Goal: Task Accomplishment & Management: Manage account settings

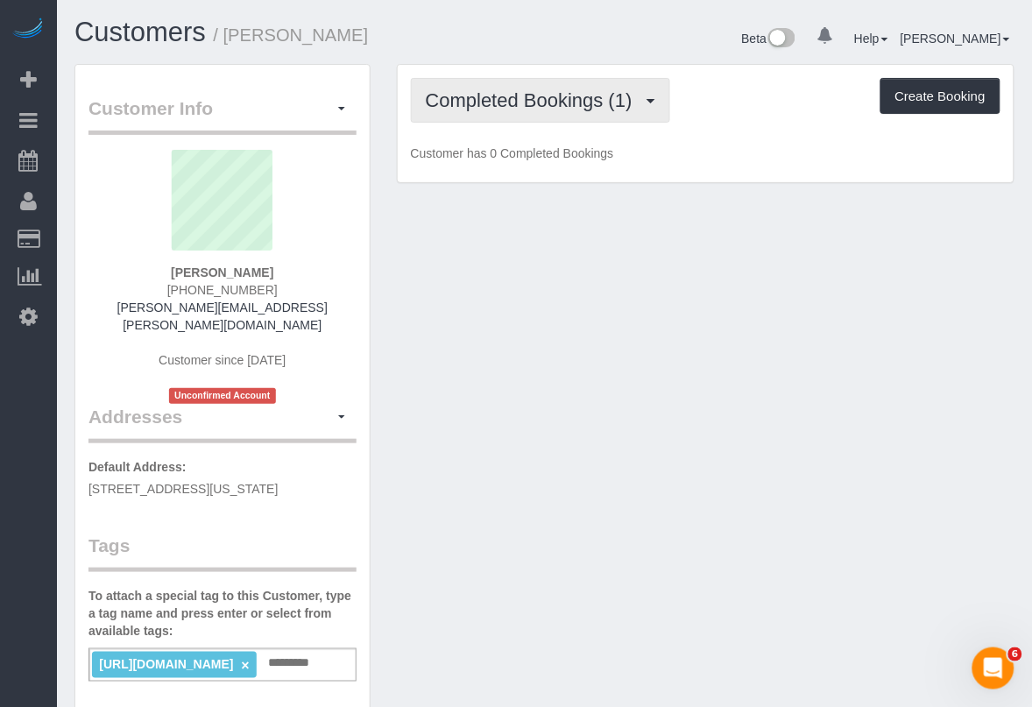
click at [550, 102] on span "Completed Bookings (1)" at bounding box center [534, 100] width 216 height 22
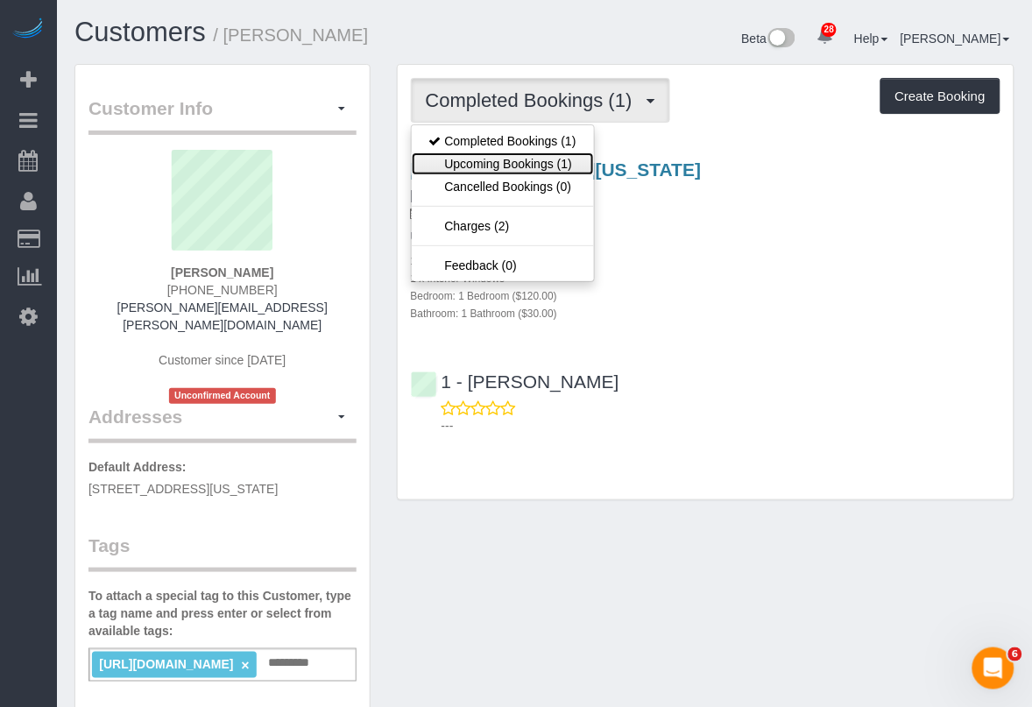
click at [526, 164] on link "Upcoming Bookings (1)" at bounding box center [503, 163] width 182 height 23
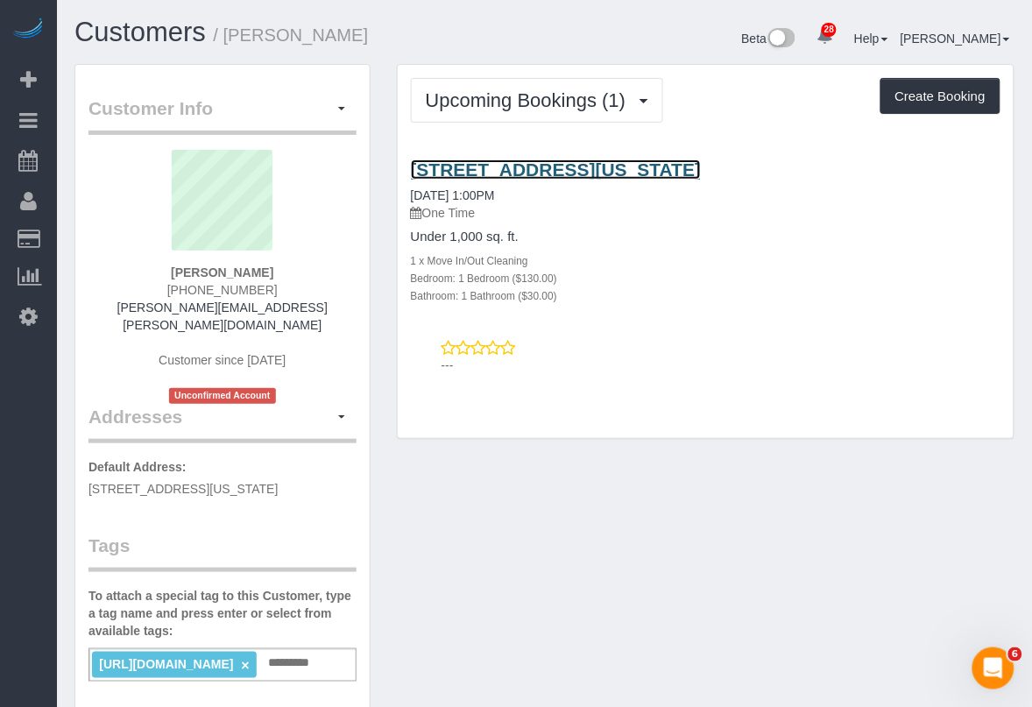
click at [552, 168] on link "[STREET_ADDRESS][US_STATE]" at bounding box center [556, 169] width 291 height 20
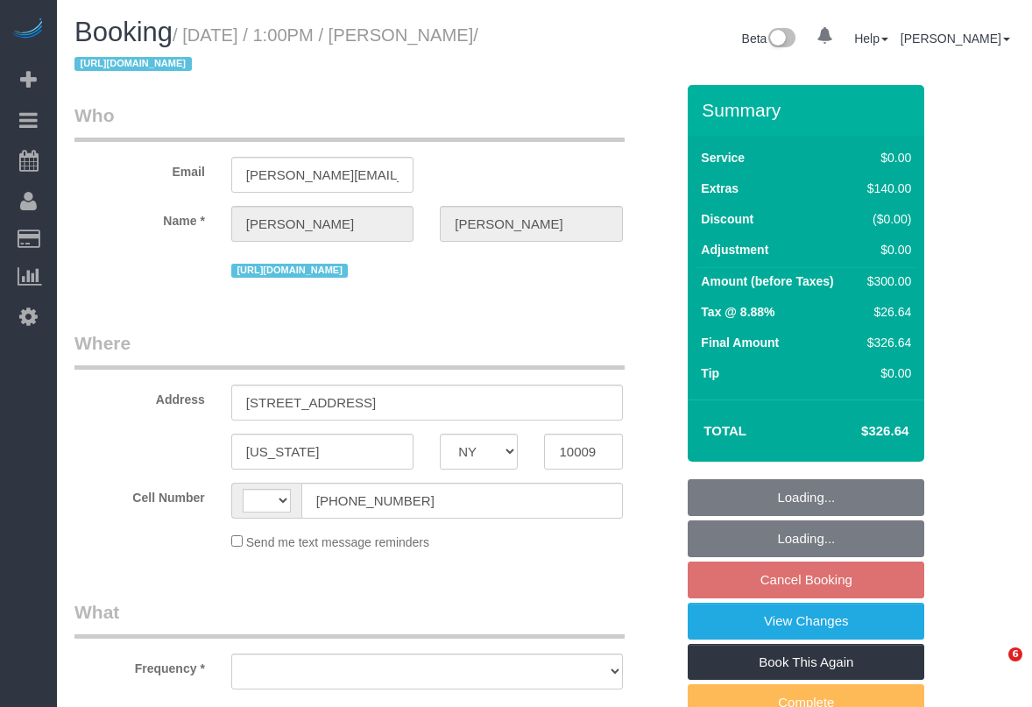
select select "NY"
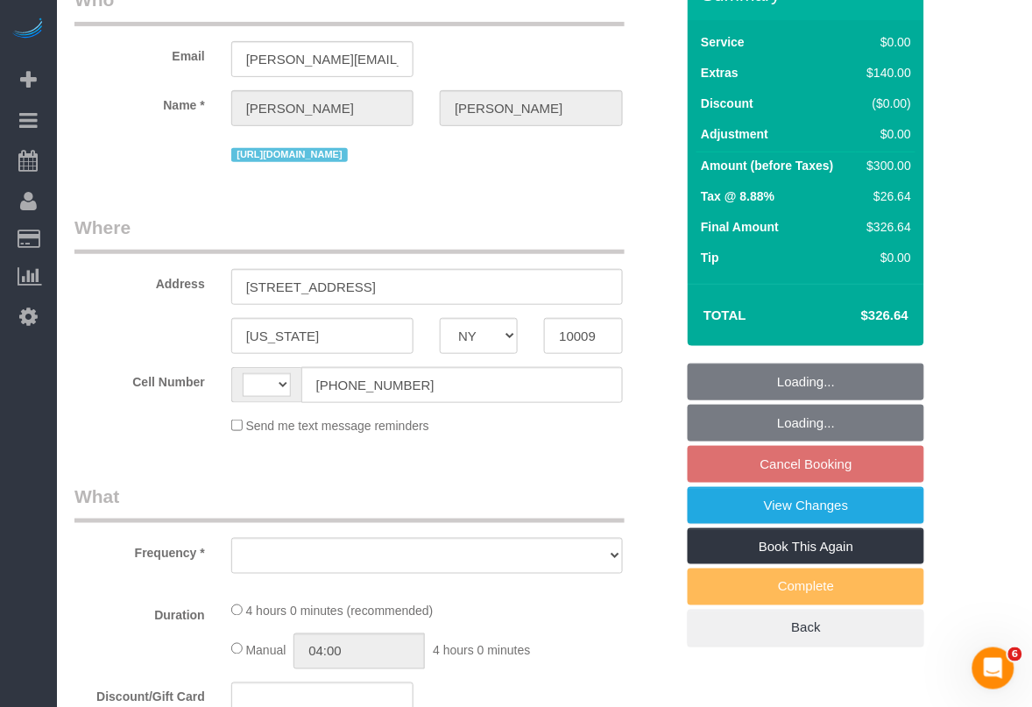
select select "string:[GEOGRAPHIC_DATA]"
select select "object:809"
select select "number:89"
select select "number:90"
select select "number:15"
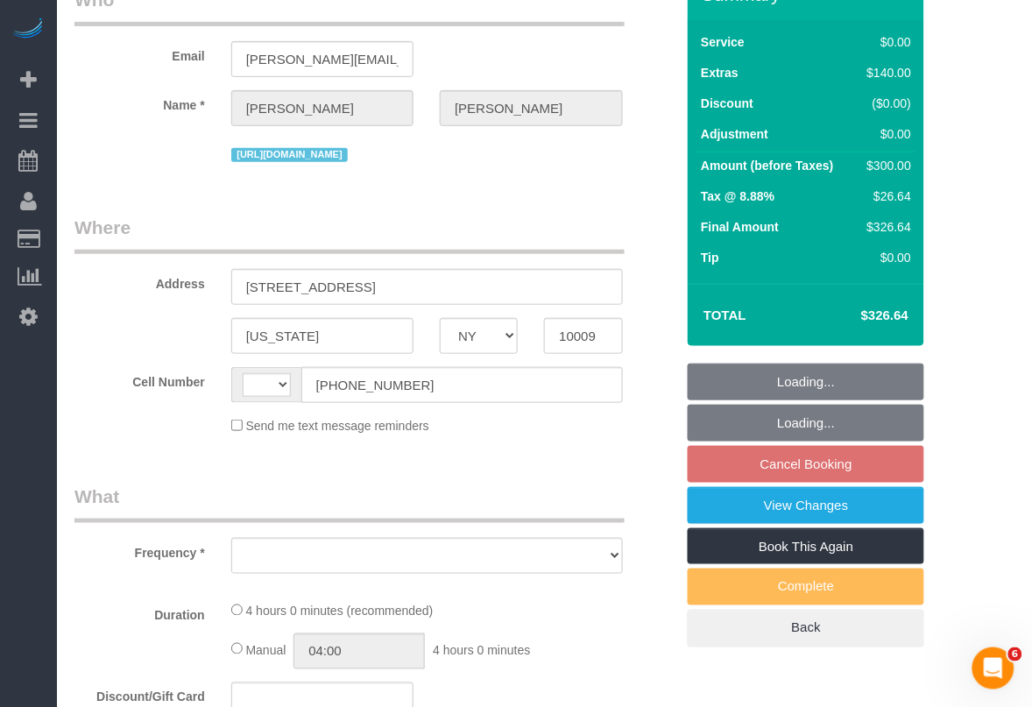
select select "number:5"
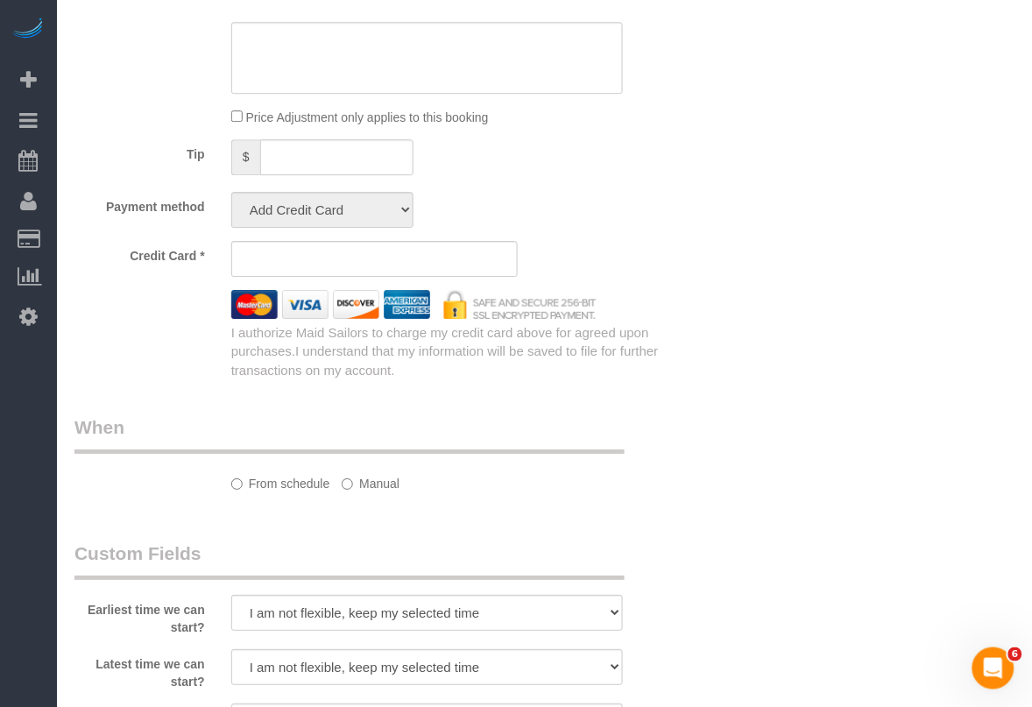
select select "1"
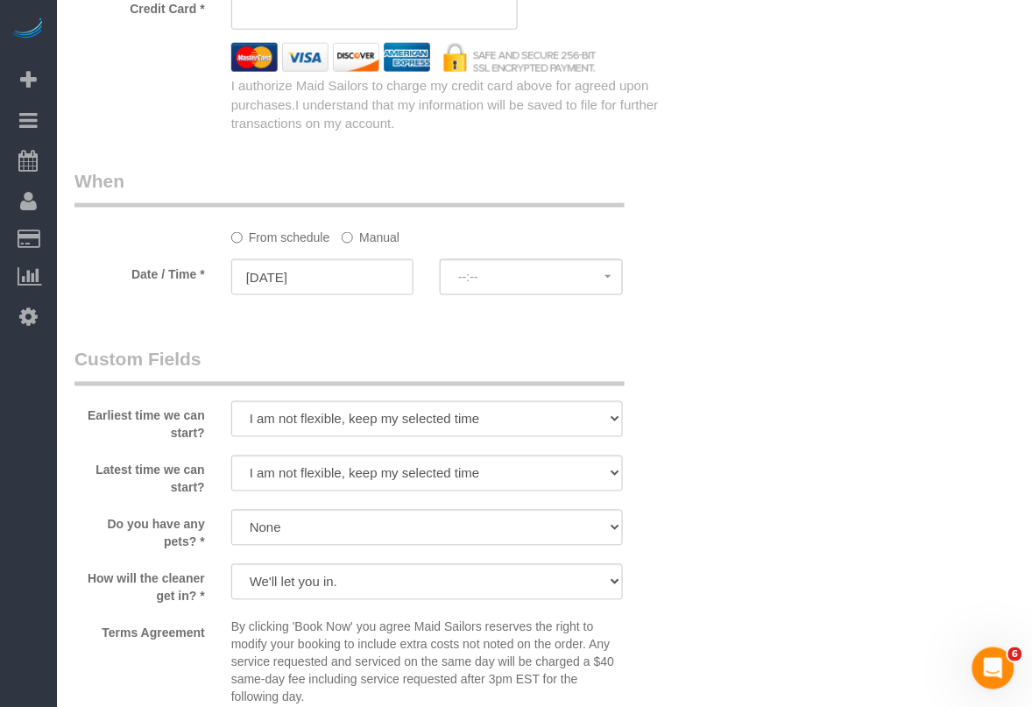
select select "string:stripe-pm_1SBPAR4VGloSiKo7zBCDNPGQ"
select select "spot6"
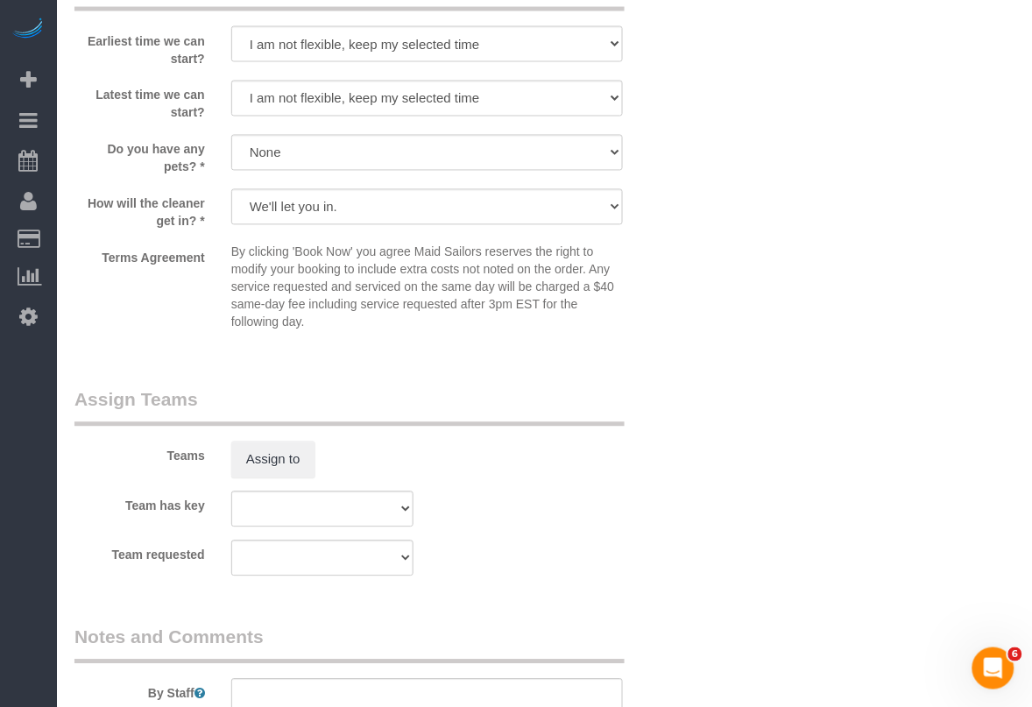
select select "1"
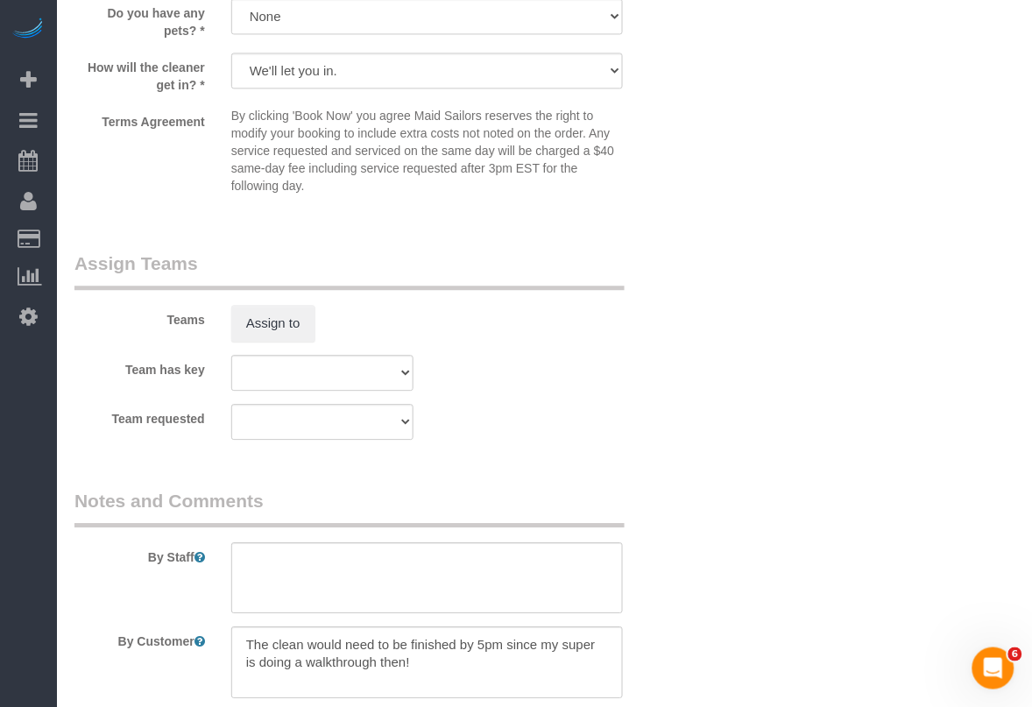
select select "object:1520"
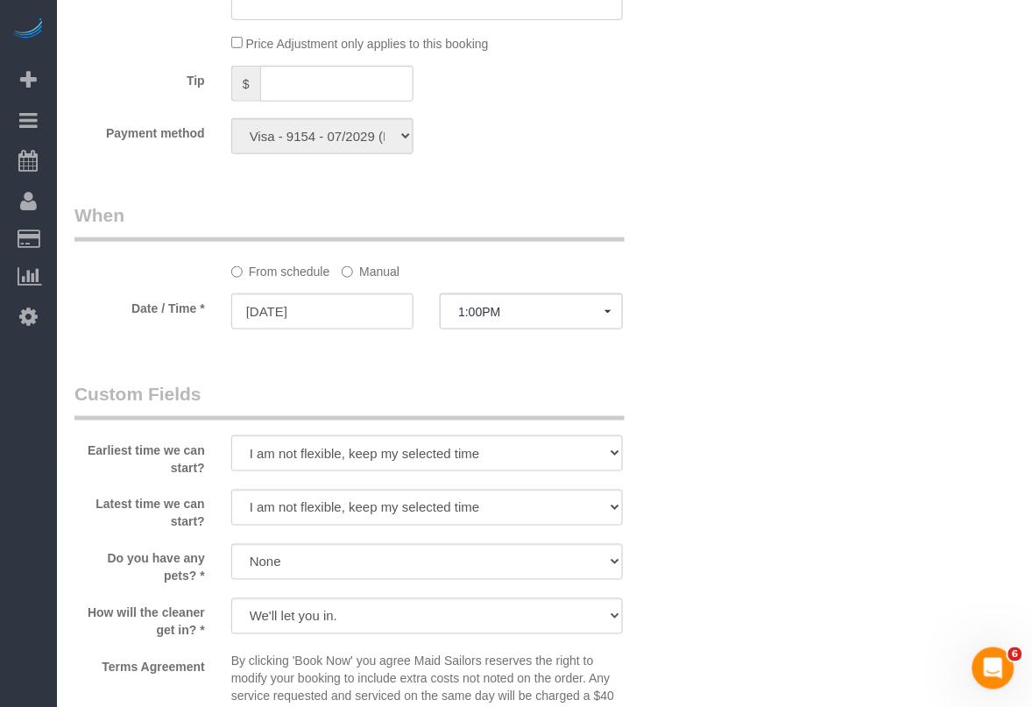
scroll to position [1643, 0]
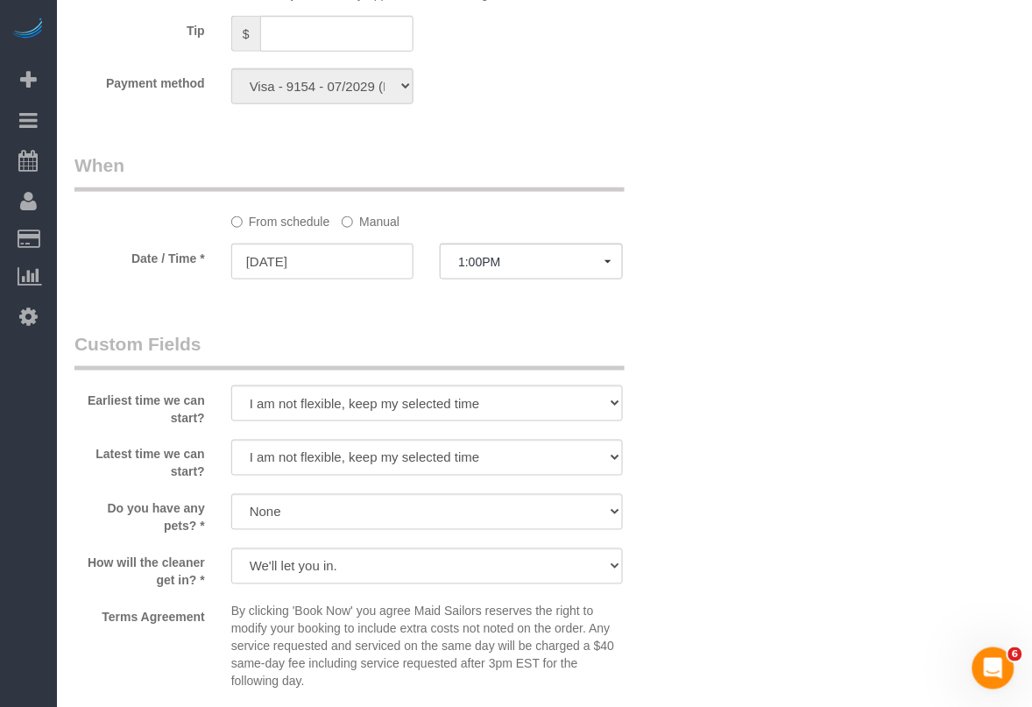
click at [159, 655] on div "Terms Agreement By clicking 'Book Now' you agree Maid Sailors reserves the righ…" at bounding box center [374, 650] width 626 height 95
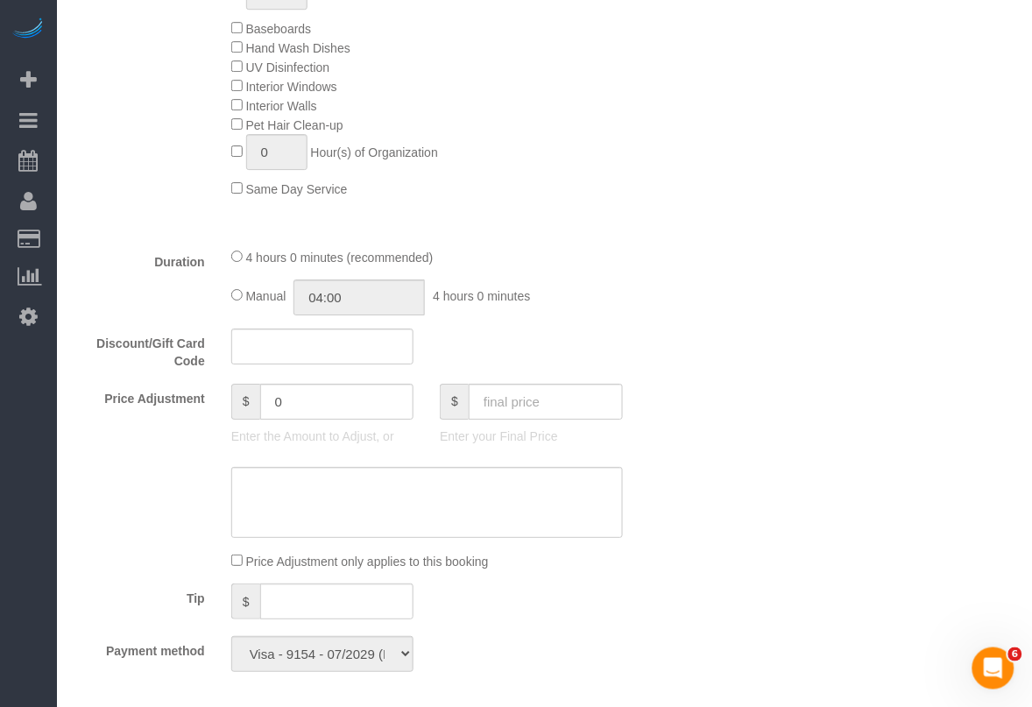
scroll to position [1205, 0]
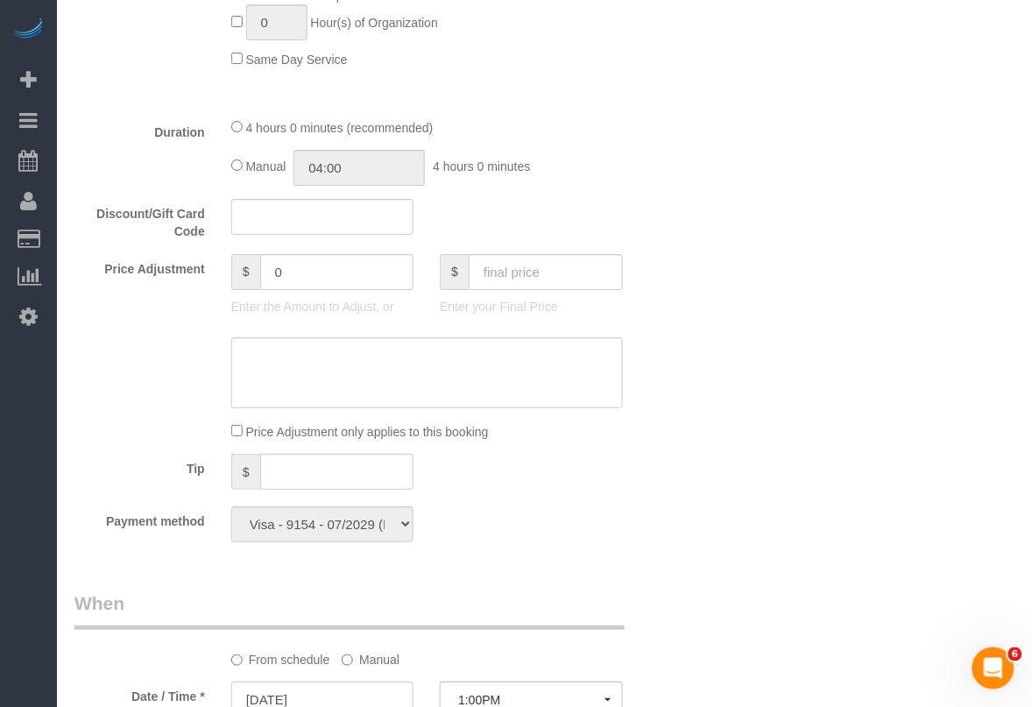
click at [758, 645] on div "Who Email stephanie.campa@gmail.com Name * Stephanie Campa https://www.zillow.c…" at bounding box center [544, 377] width 940 height 2994
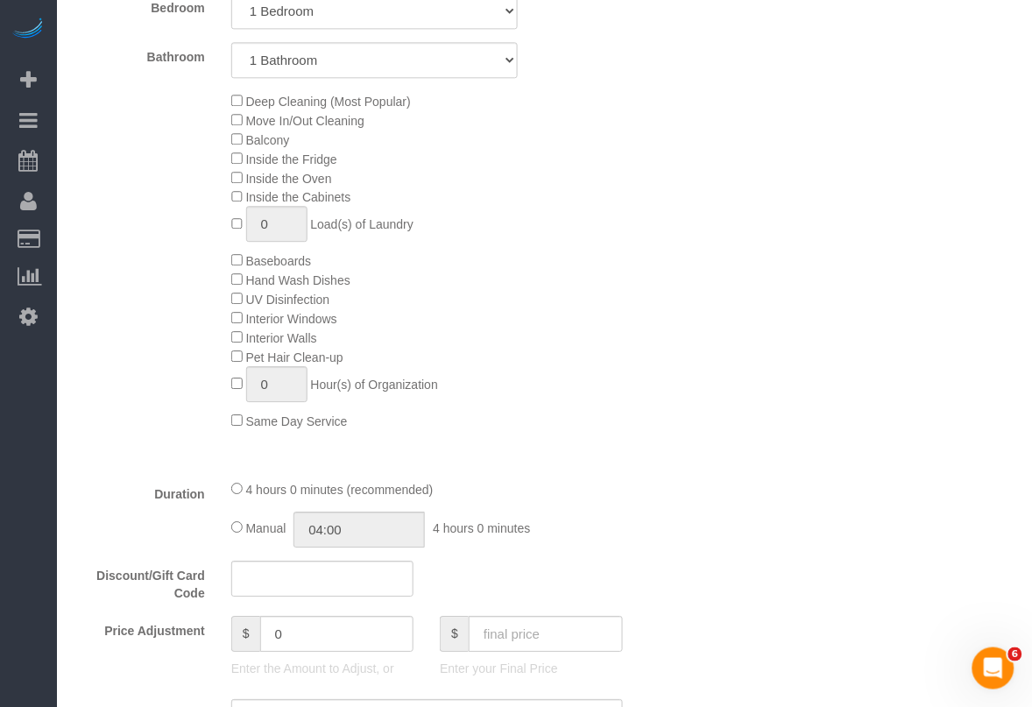
scroll to position [767, 0]
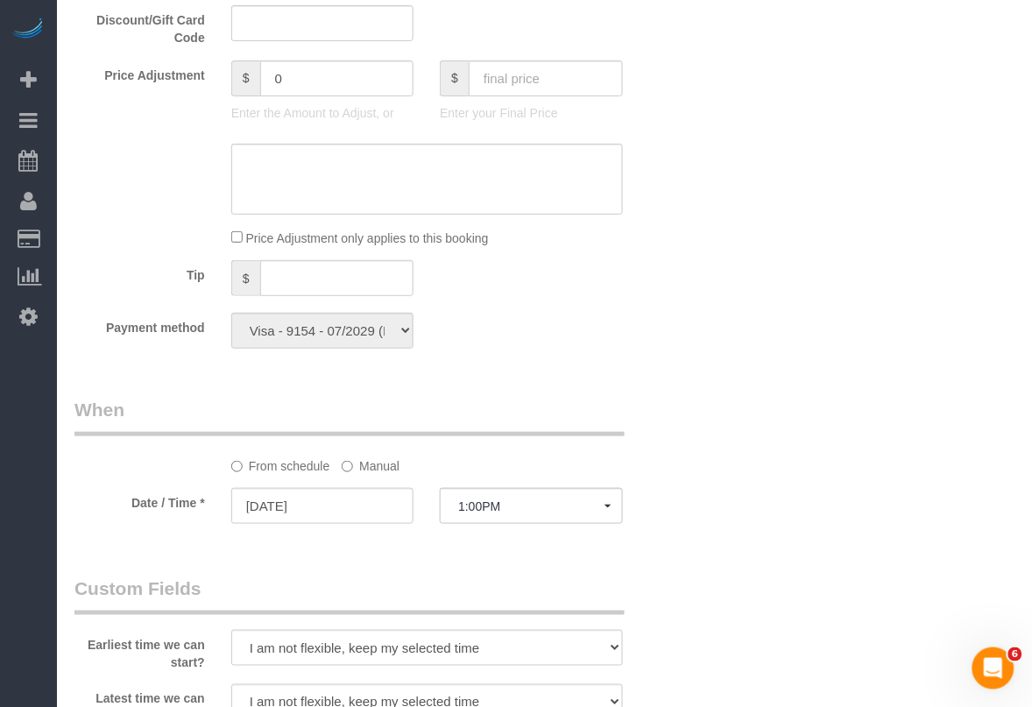
scroll to position [1424, 0]
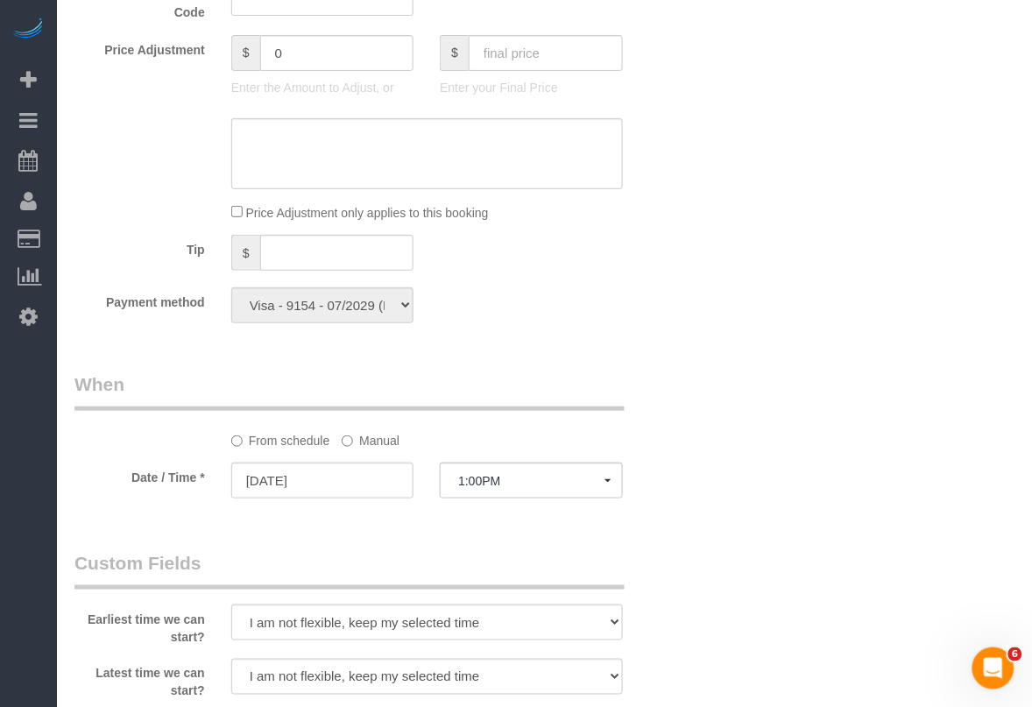
click at [368, 439] on label "Manual" at bounding box center [371, 438] width 58 height 24
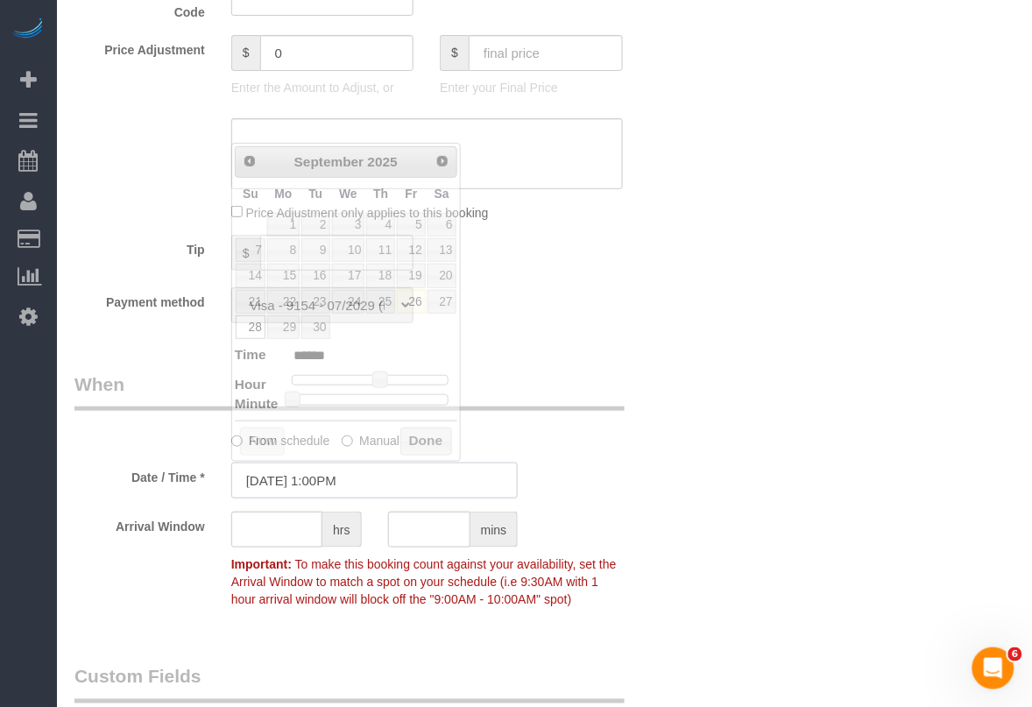
click at [364, 488] on input "[DATE] 1:00PM" at bounding box center [374, 481] width 287 height 36
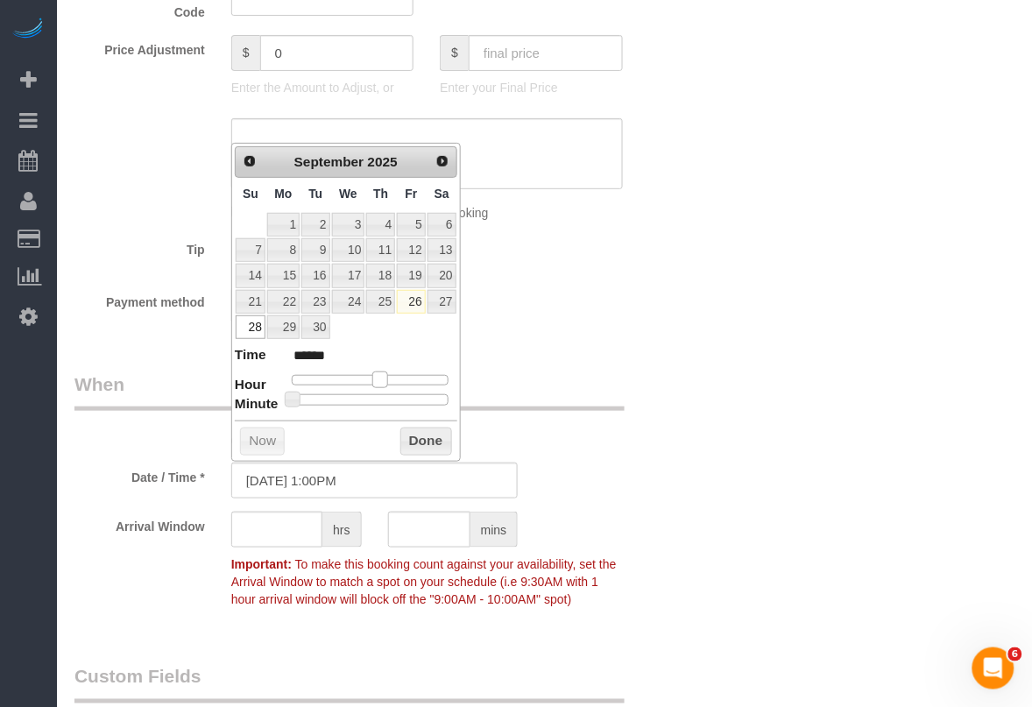
type input "09/28/2025 12:00PM"
type input "*******"
click at [371, 384] on span at bounding box center [373, 379] width 16 height 16
click at [406, 442] on button "Done" at bounding box center [426, 442] width 52 height 28
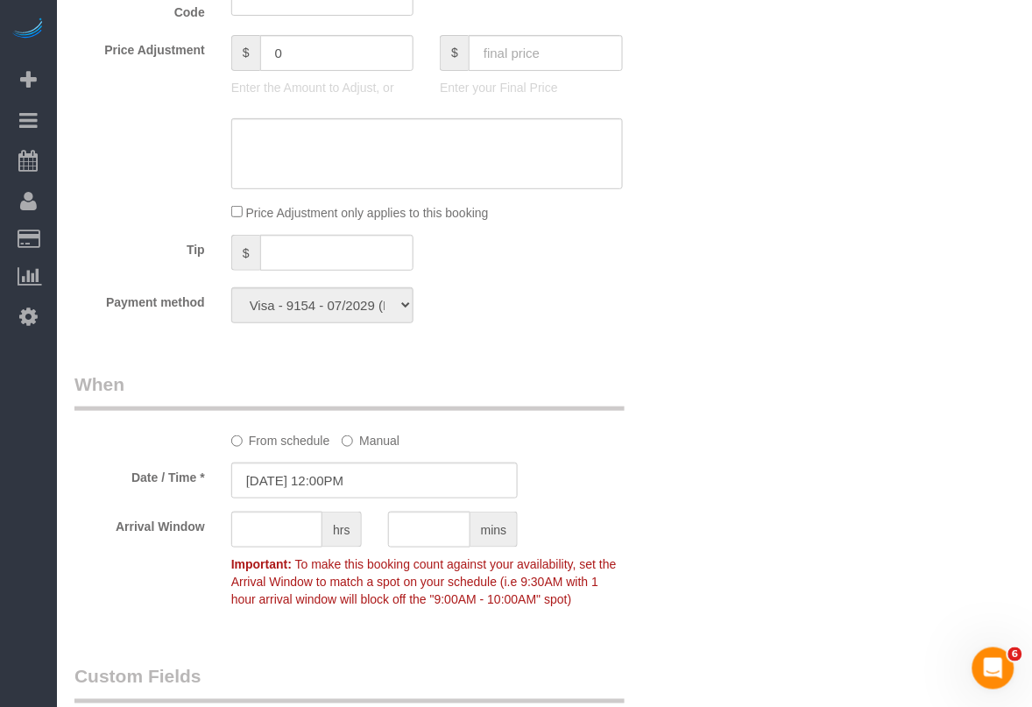
click at [721, 368] on div "Who Email stephanie.campa@gmail.com Name * Stephanie Campa https://www.zillow.c…" at bounding box center [544, 215] width 940 height 3108
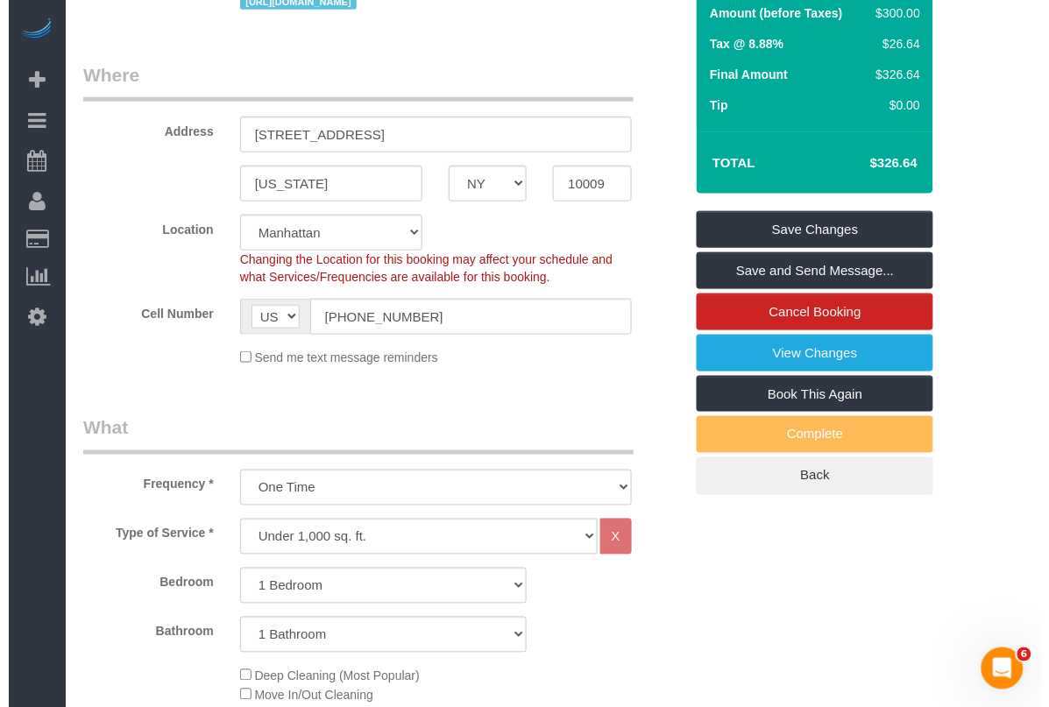
scroll to position [0, 0]
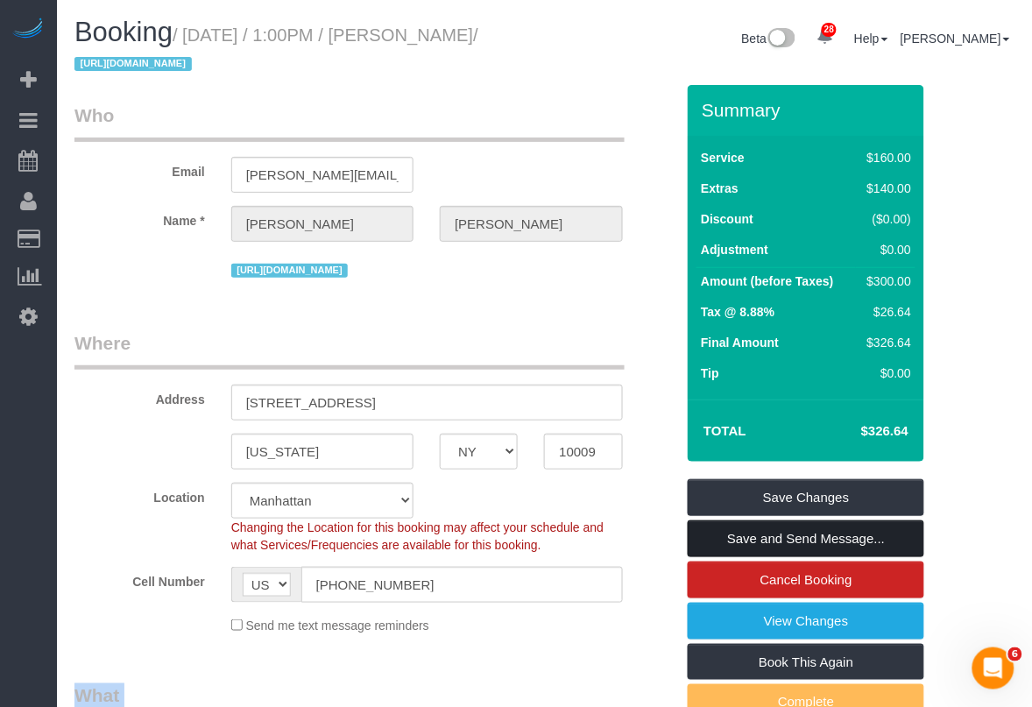
click at [789, 540] on link "Save and Send Message..." at bounding box center [806, 538] width 237 height 37
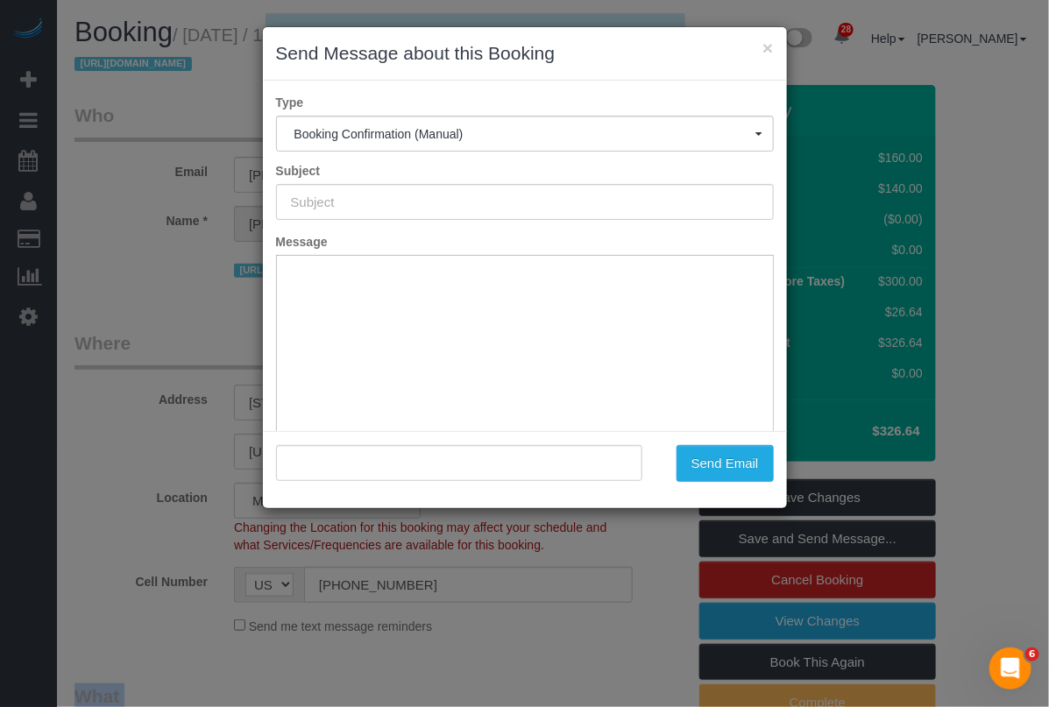
type input "Cleaning Confirmed for 09/28/2025 at 12:00pm"
type input ""Stephanie Campa" <stephanie.campa@gmail.com>"
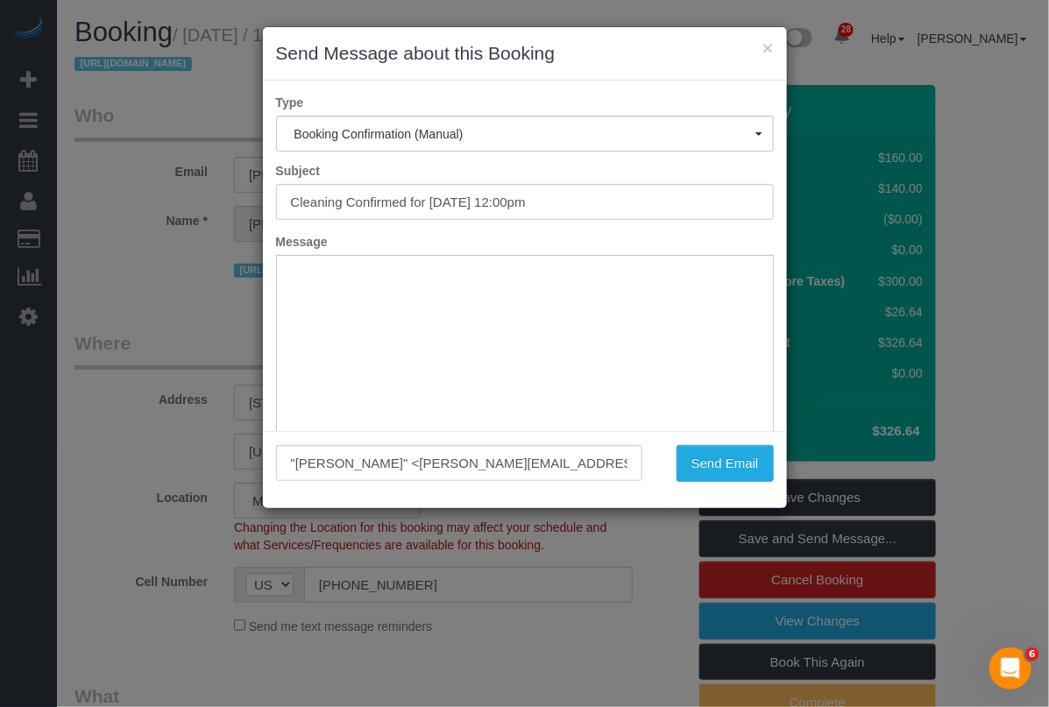
click at [1031, 290] on div "× Send Message about this Booking Type Booking Confirmation (Manual) Booking Co…" at bounding box center [524, 353] width 1049 height 707
click at [730, 463] on button "Send Email" at bounding box center [724, 463] width 97 height 37
click at [767, 41] on button "×" at bounding box center [767, 48] width 11 height 18
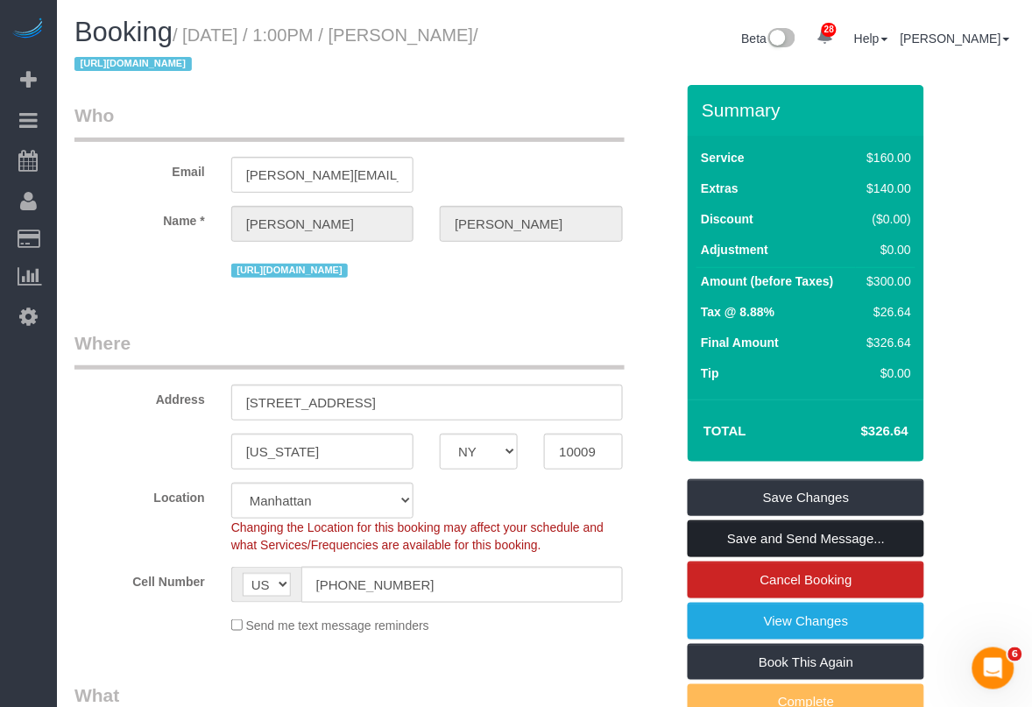
click at [781, 539] on link "Save and Send Message..." at bounding box center [806, 538] width 237 height 37
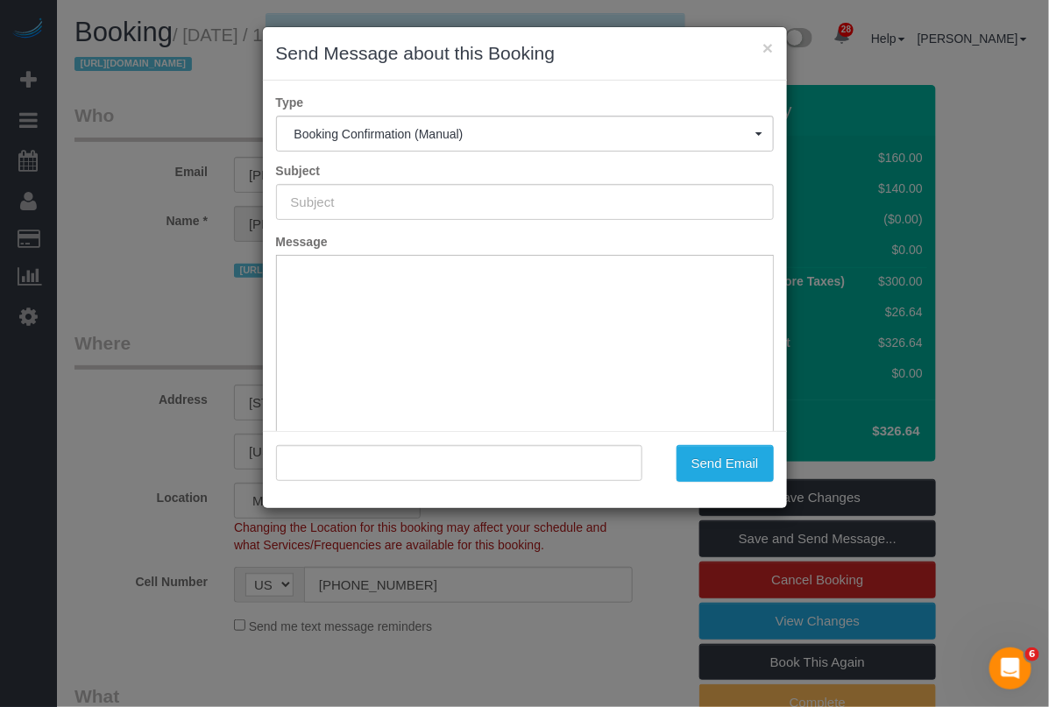
type input "Cleaning Confirmed for 09/28/2025 at 12:00pm"
type input ""Stephanie Campa" <stephanie.campa@gmail.com>"
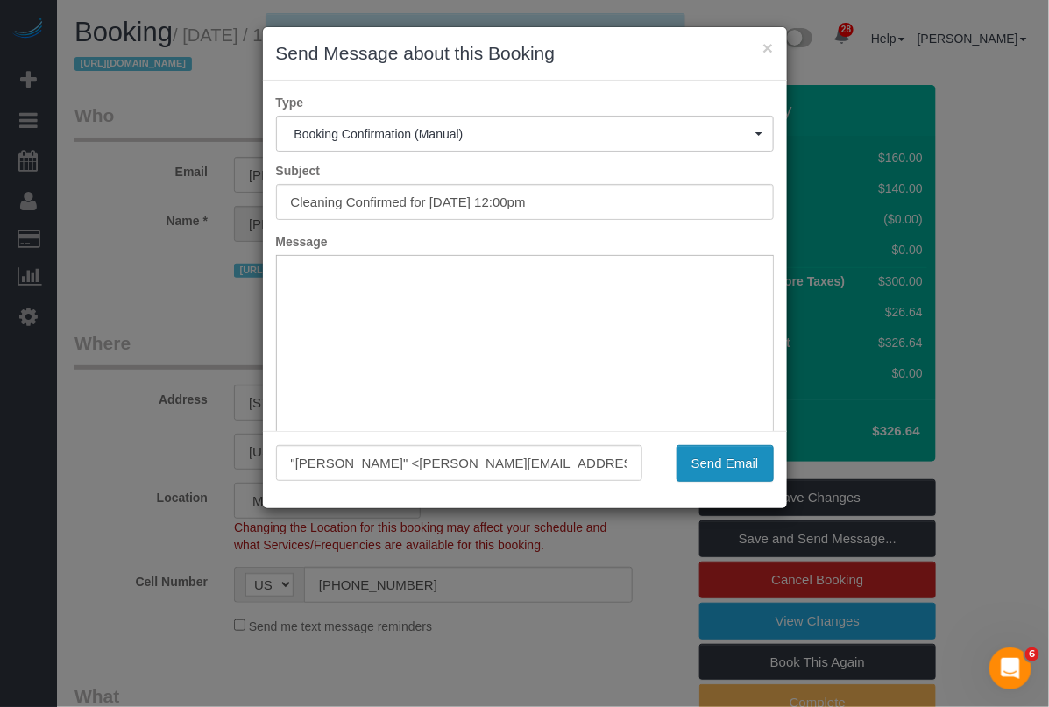
click at [697, 475] on button "Send Email" at bounding box center [724, 463] width 97 height 37
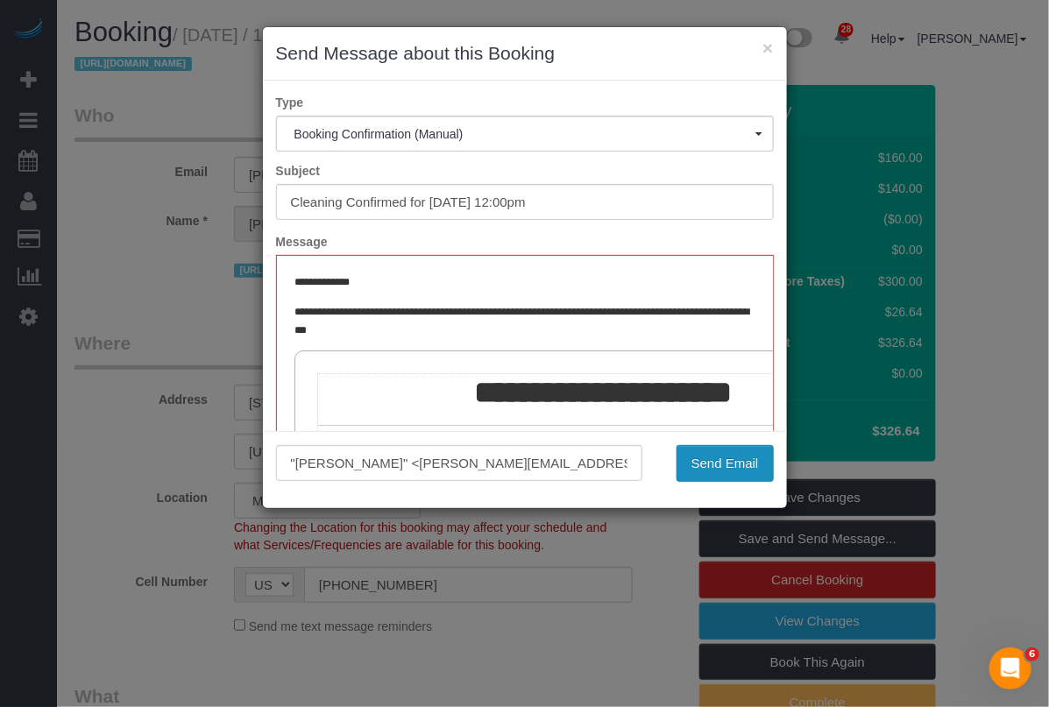
click at [732, 463] on button "Send Email" at bounding box center [724, 463] width 97 height 37
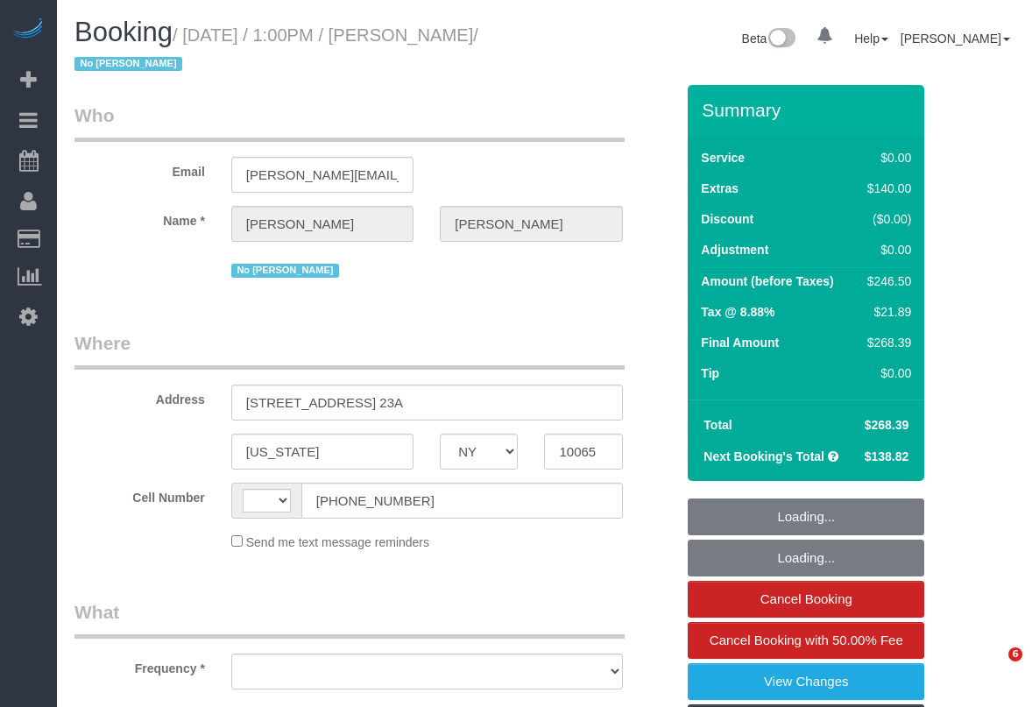
select select "NY"
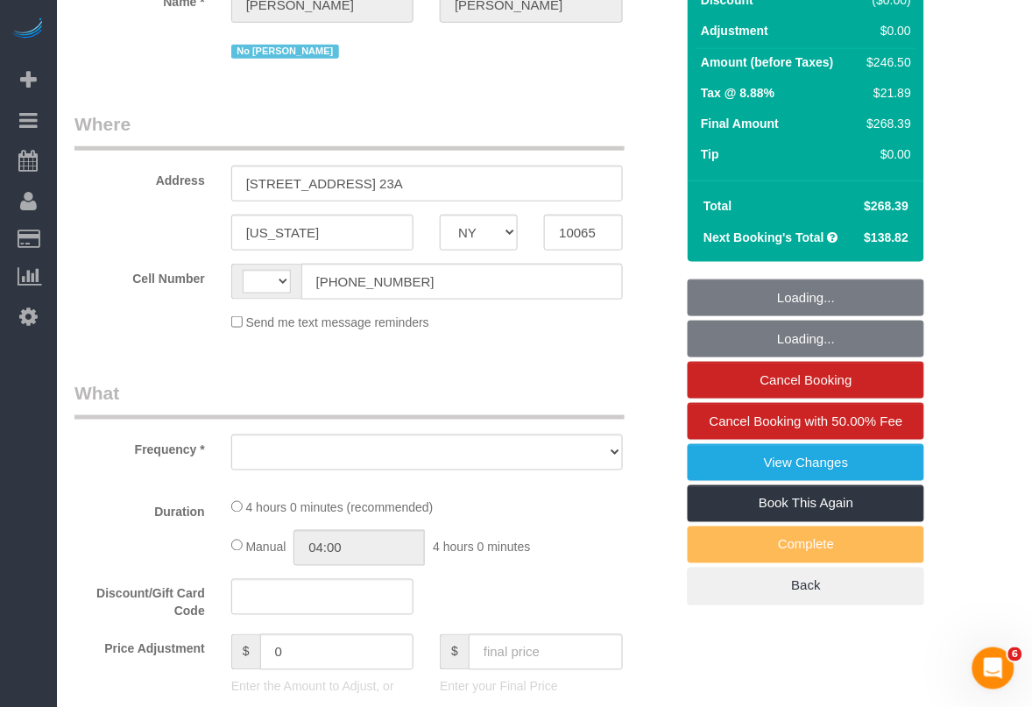
select select "string:[GEOGRAPHIC_DATA]"
select select "object:575"
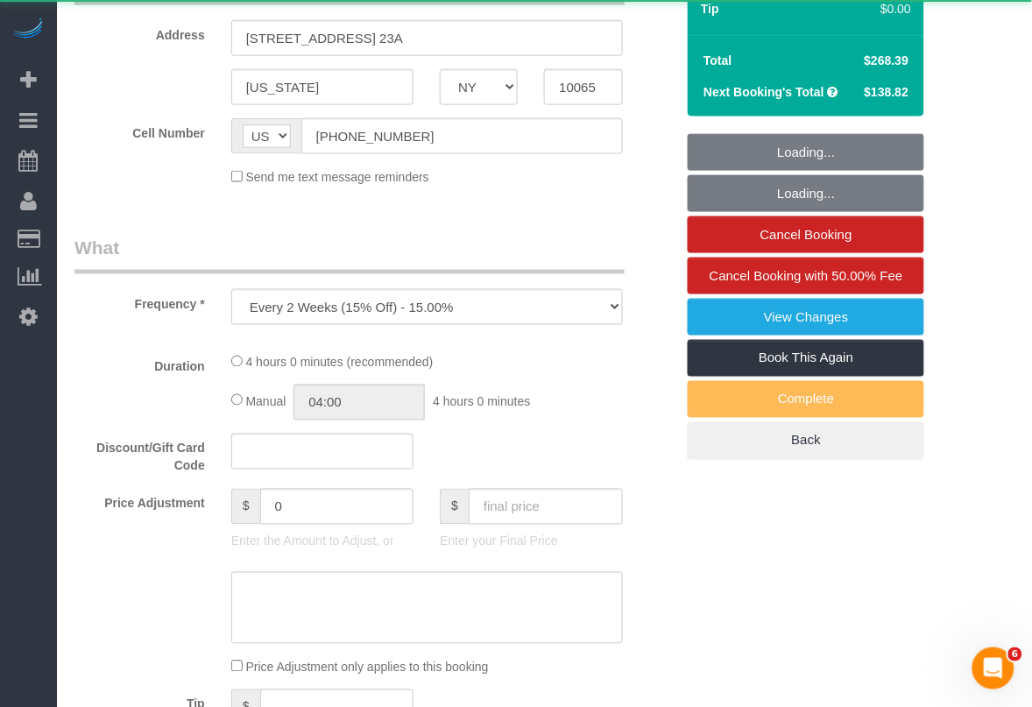
select select "1"
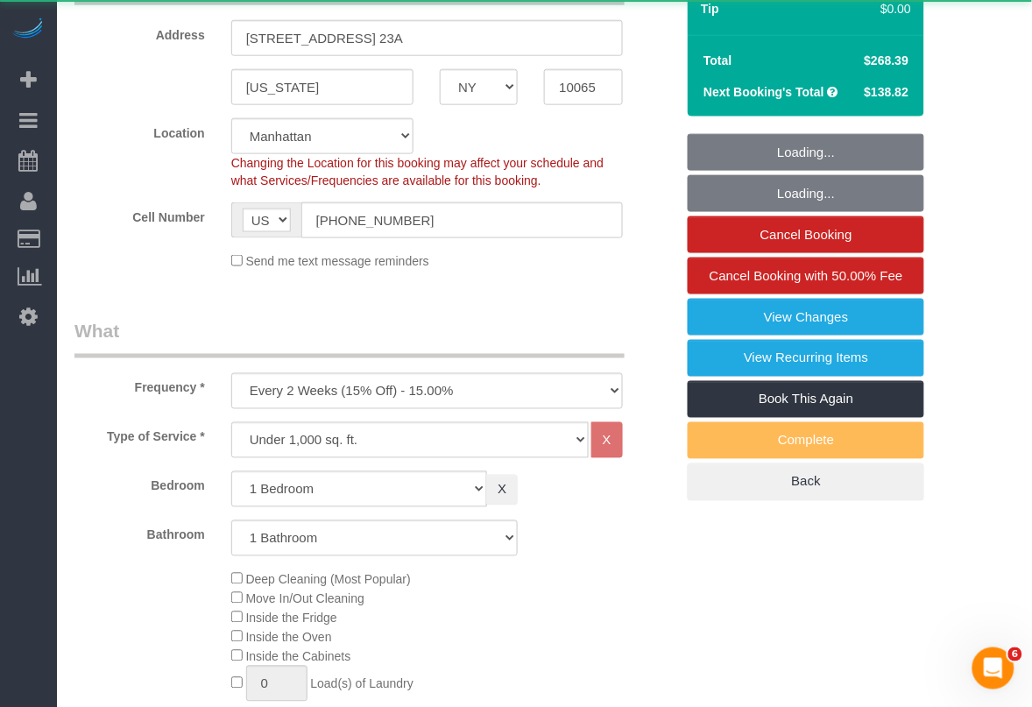
scroll to position [548, 0]
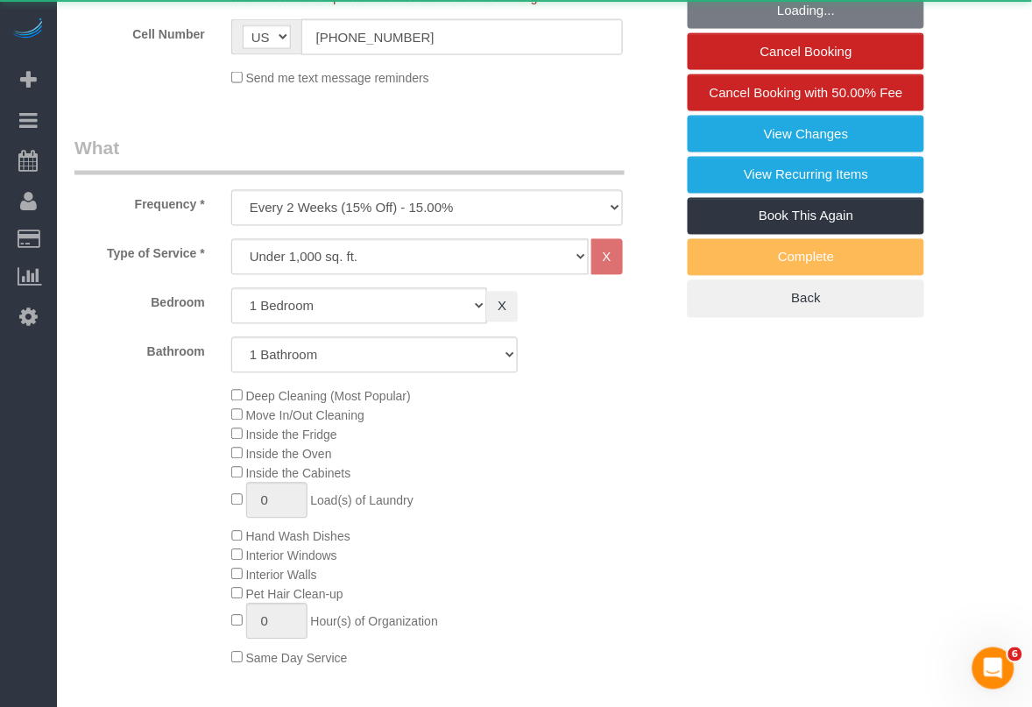
select select "string:stripe-pm_1NcSb54VGloSiKo7Oh2RJNSW"
select select "spot1"
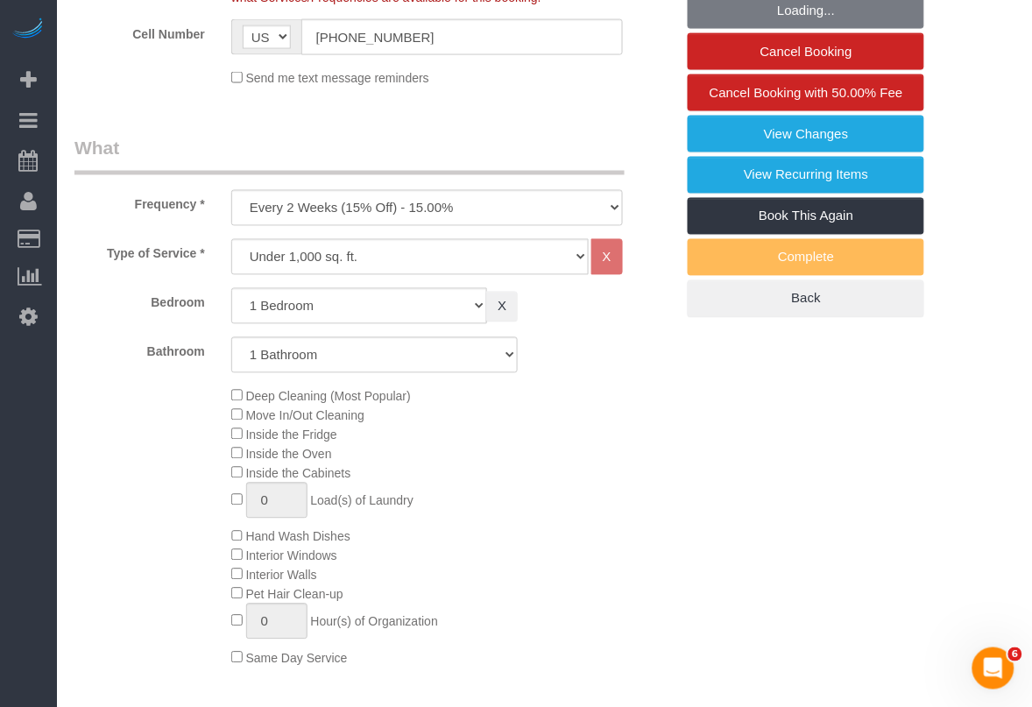
select select "number:58"
select select "number:73"
select select "number:15"
select select "number:5"
select select "number:21"
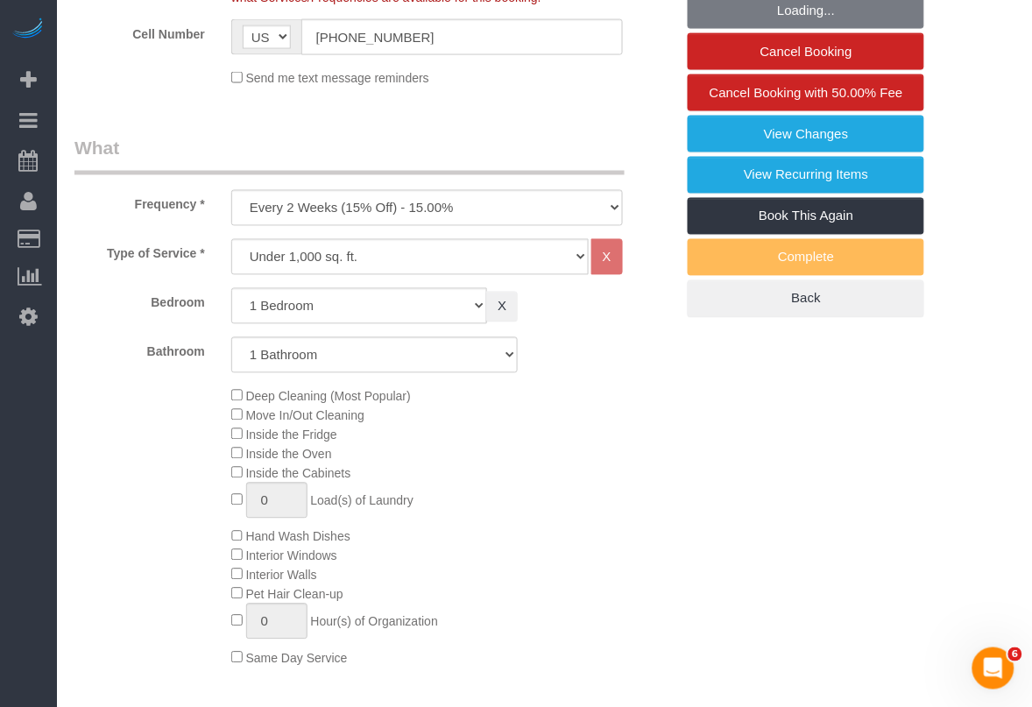
select select "object:1515"
select select "1"
